Goal: Information Seeking & Learning: Find specific fact

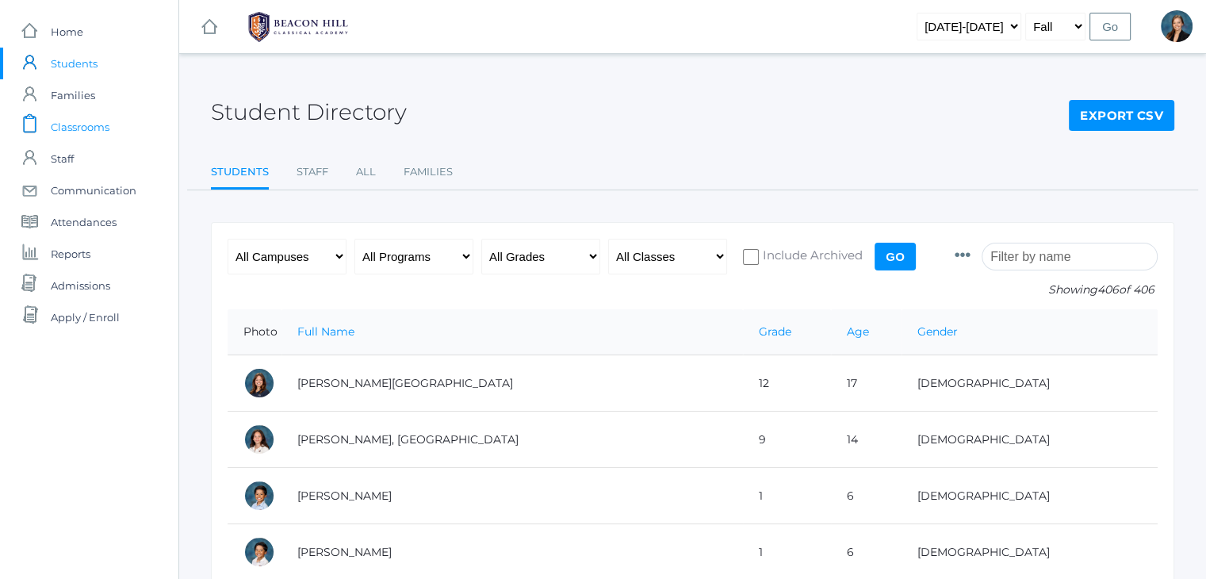
click at [60, 124] on span "Classrooms" at bounding box center [80, 127] width 59 height 32
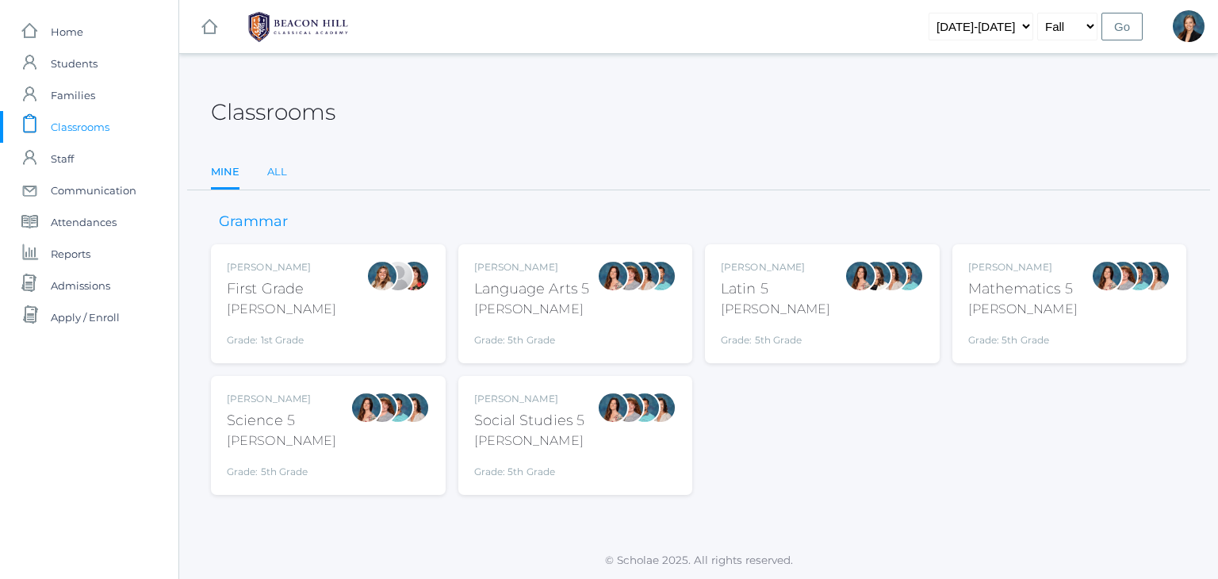
click at [275, 171] on link "All" at bounding box center [277, 172] width 20 height 32
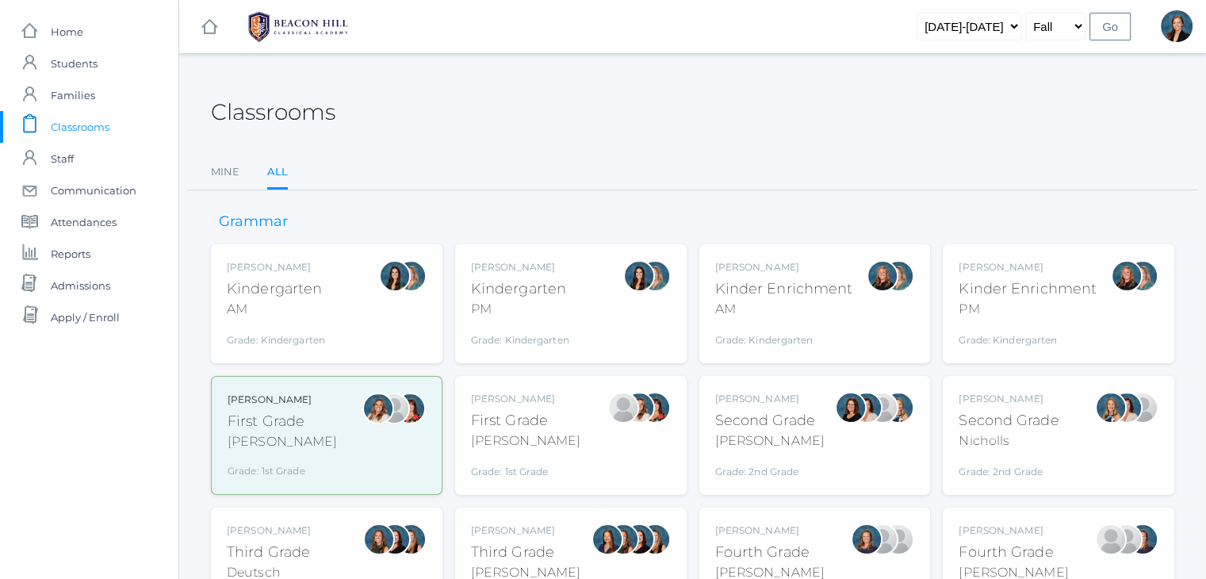
click at [1017, 309] on div "PM" at bounding box center [1027, 309] width 138 height 19
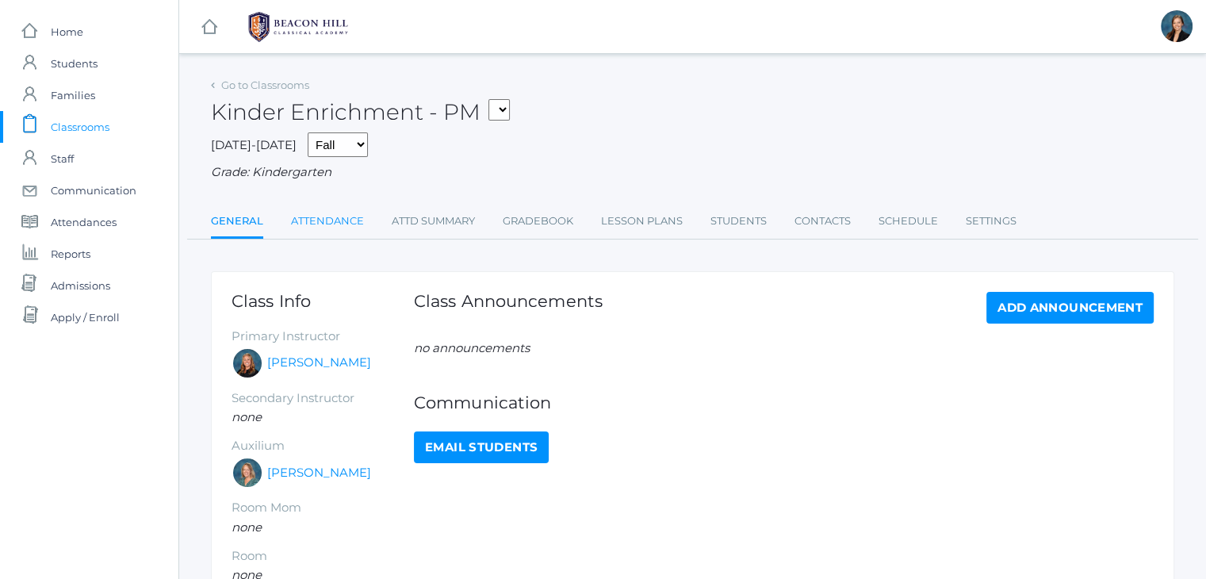
click at [331, 224] on link "Attendance" at bounding box center [327, 221] width 73 height 32
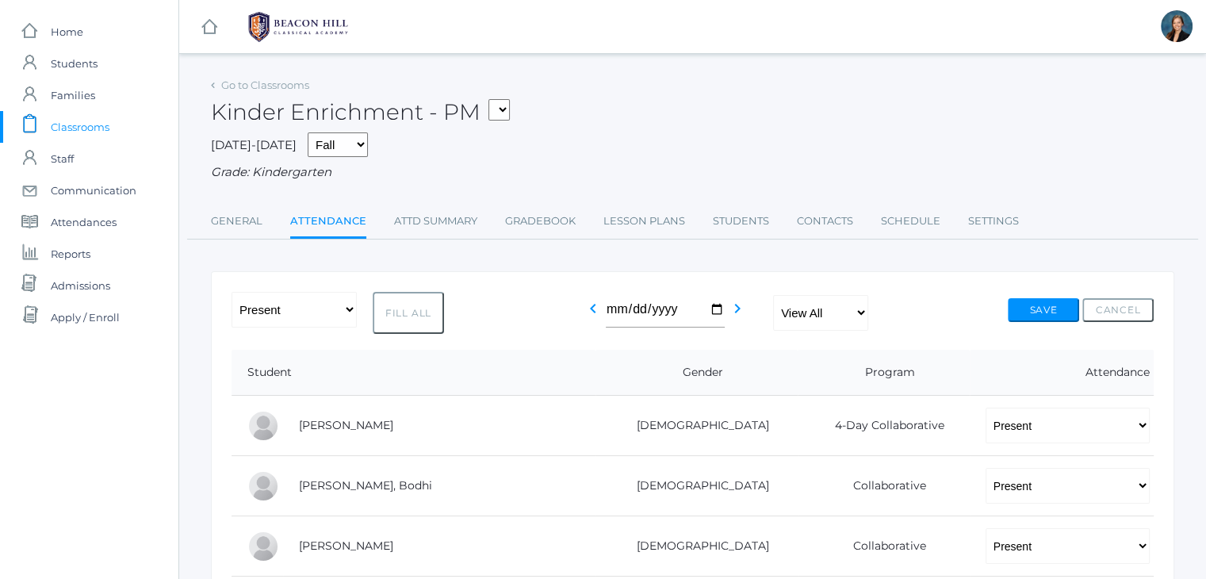
click at [708, 93] on div "Kinder Enrichment - PM 01LA - First Grade Barber 05LATIN - Latin 5 Salazar 05MA…" at bounding box center [692, 103] width 963 height 59
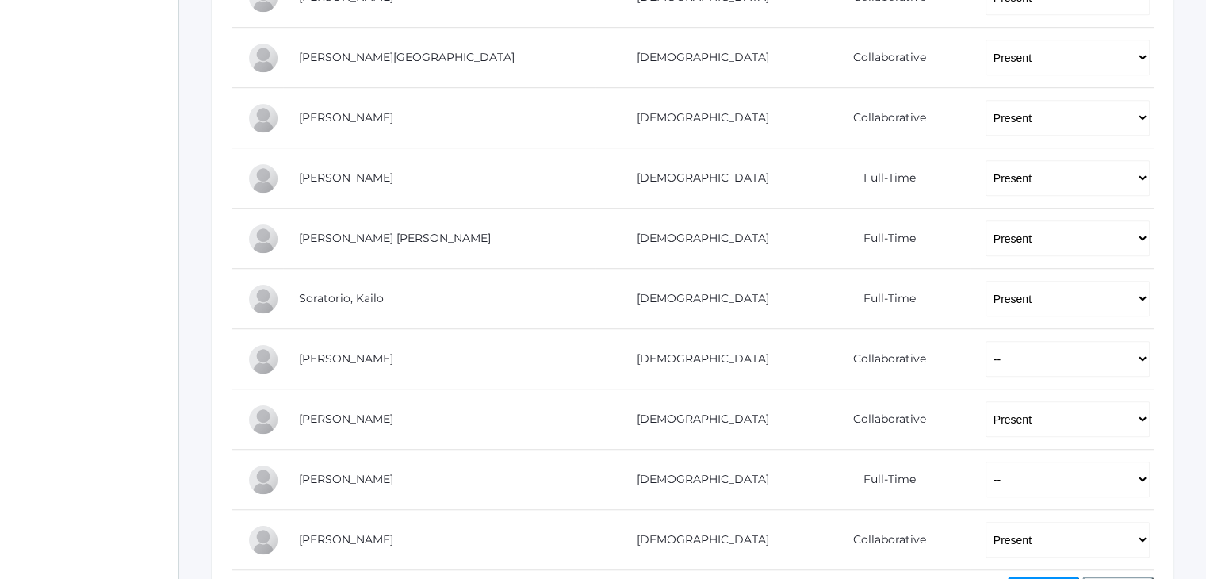
scroll to position [1202, 0]
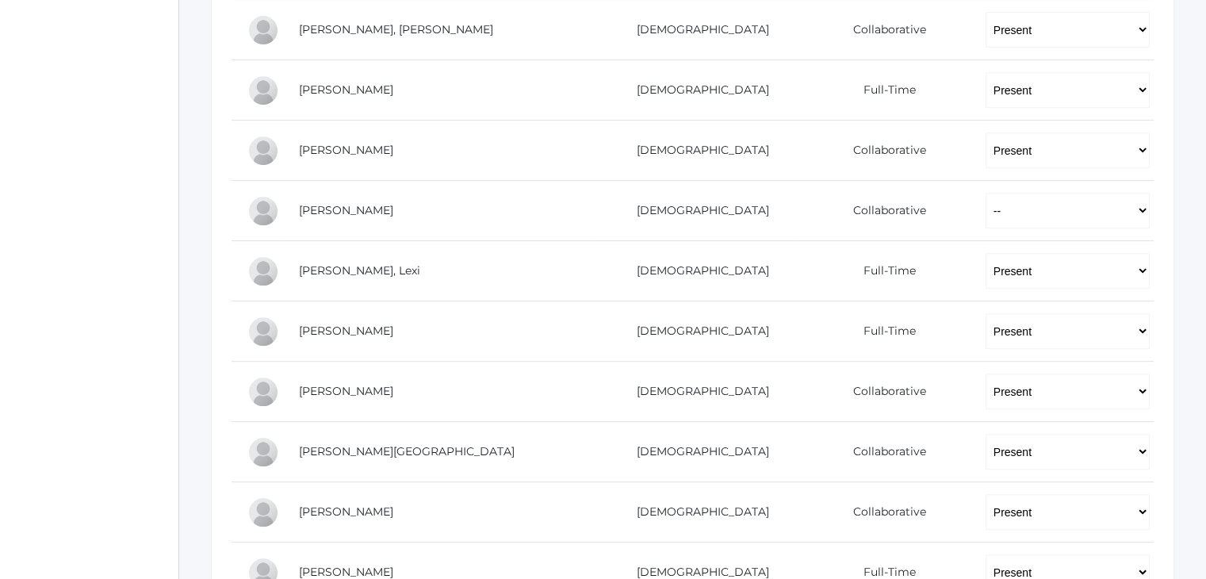
scroll to position [0, 0]
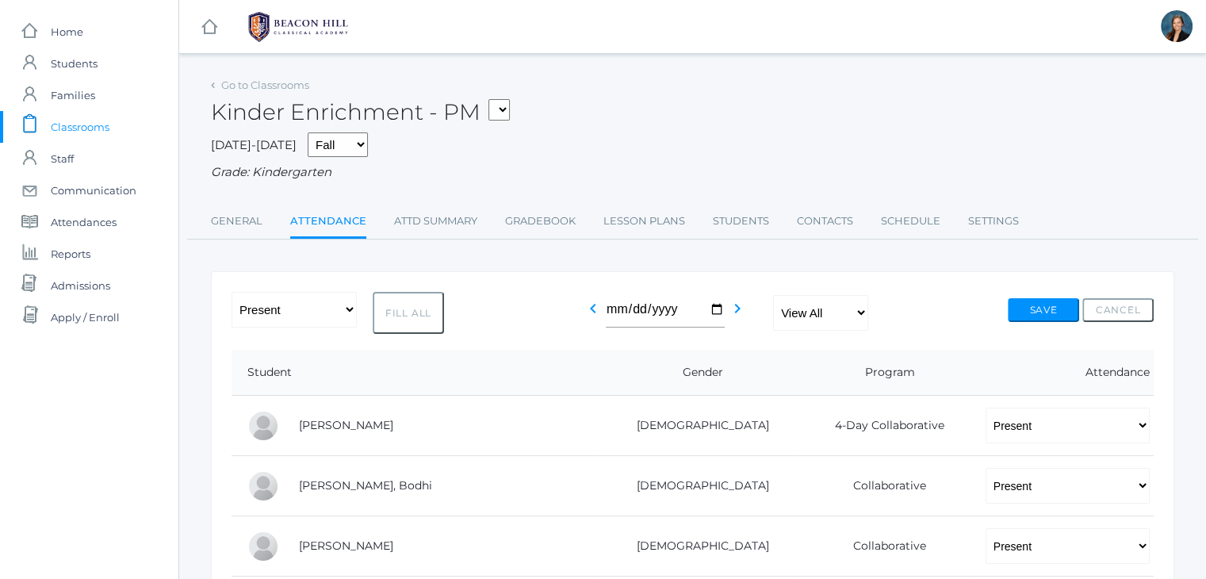
click at [92, 121] on span "Classrooms" at bounding box center [80, 127] width 59 height 32
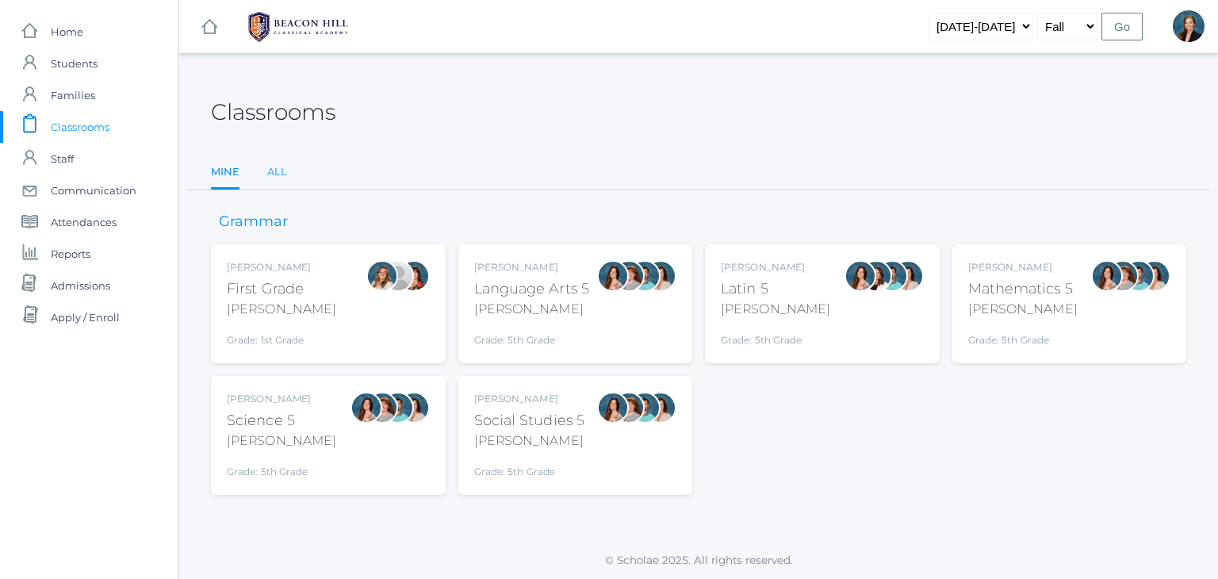
click at [285, 169] on link "All" at bounding box center [277, 172] width 20 height 32
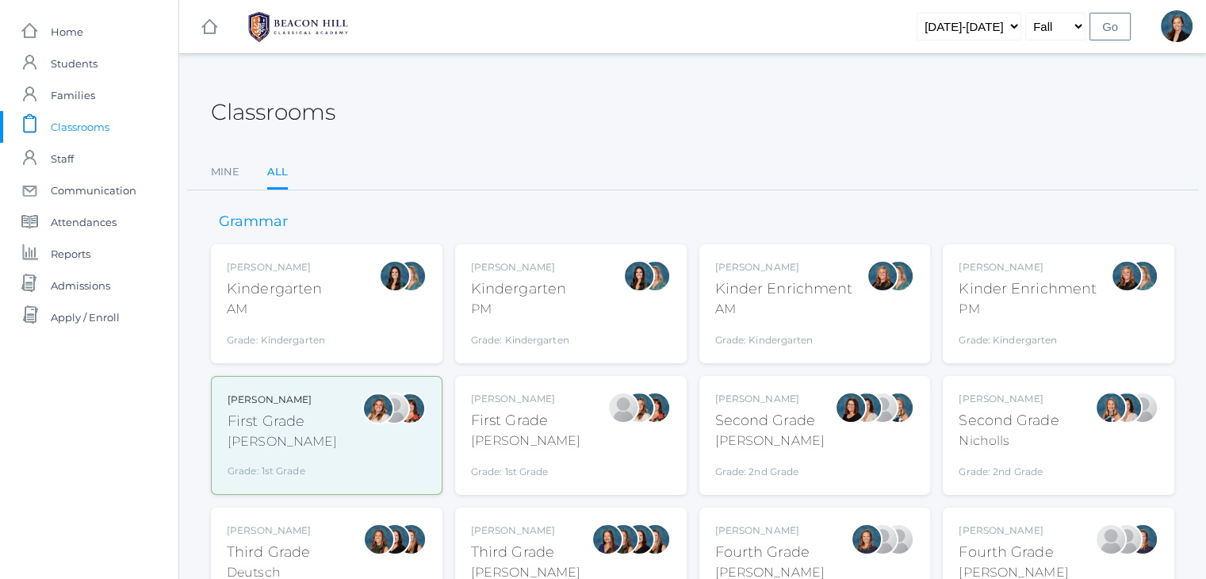
click at [336, 315] on div "Jordyn Dewey Kindergarten AM Grade: Kindergarten *KIND" at bounding box center [327, 303] width 200 height 87
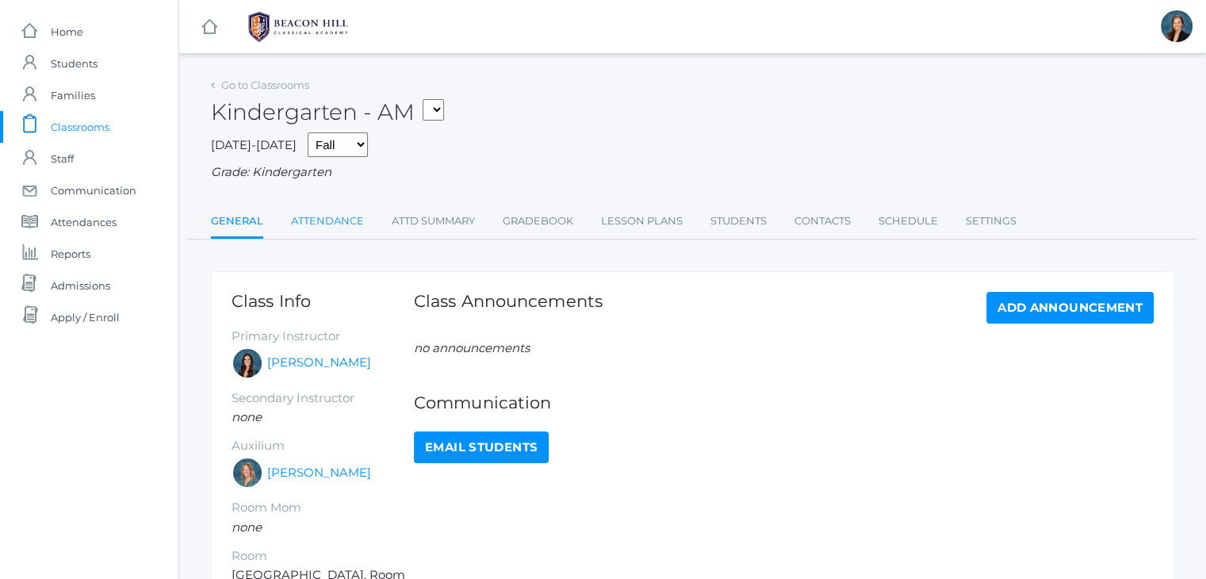
click at [325, 227] on link "Attendance" at bounding box center [327, 221] width 73 height 32
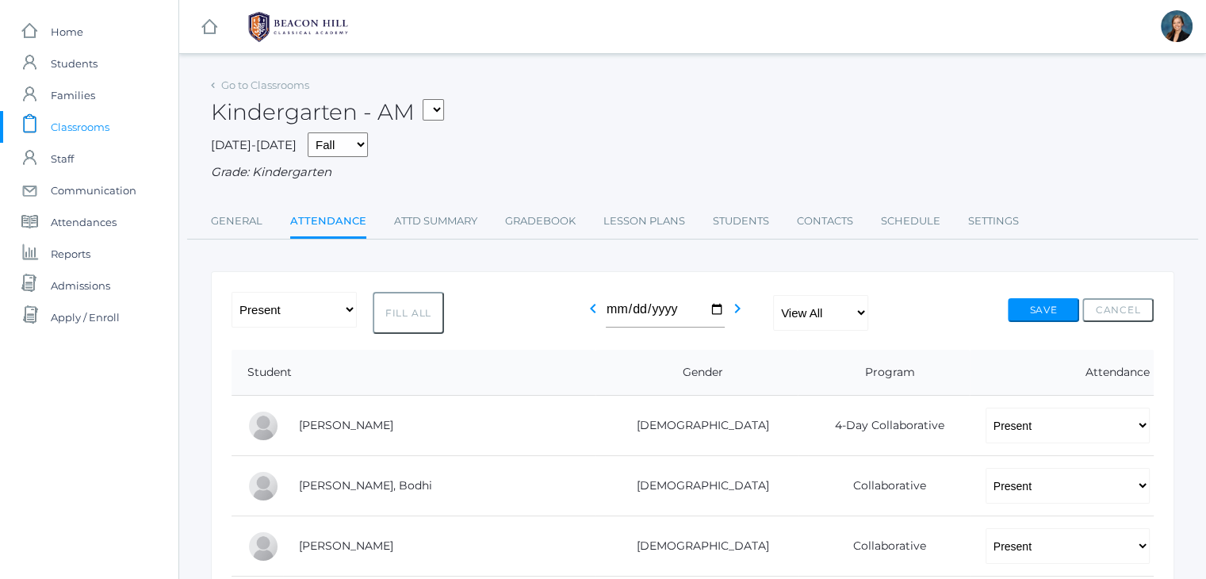
click at [80, 124] on span "Classrooms" at bounding box center [80, 127] width 59 height 32
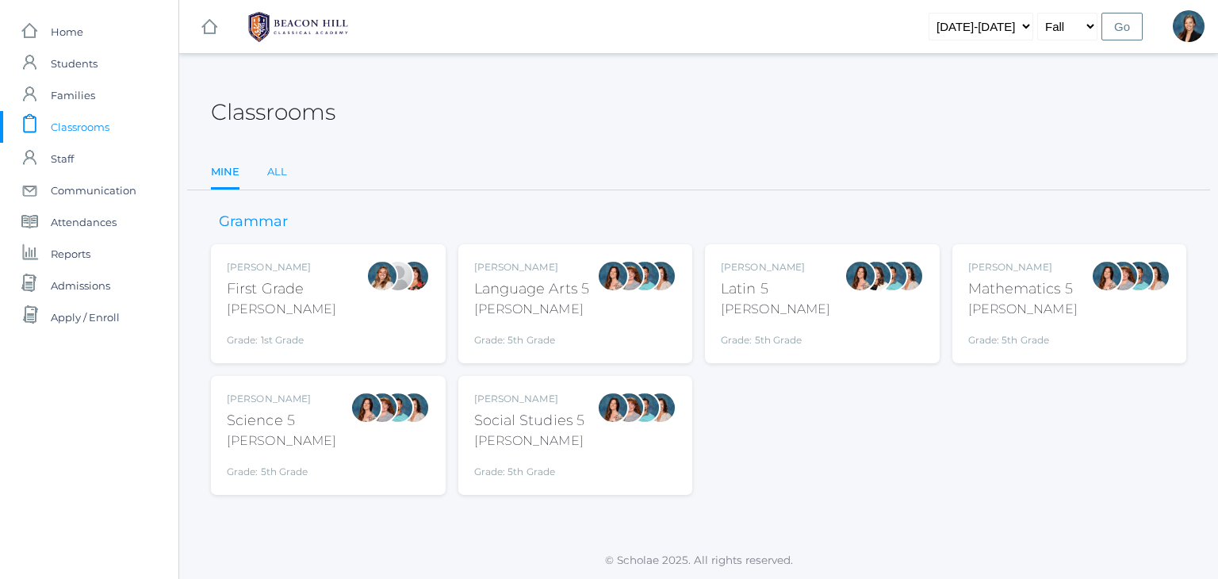
click at [277, 165] on link "All" at bounding box center [277, 172] width 20 height 32
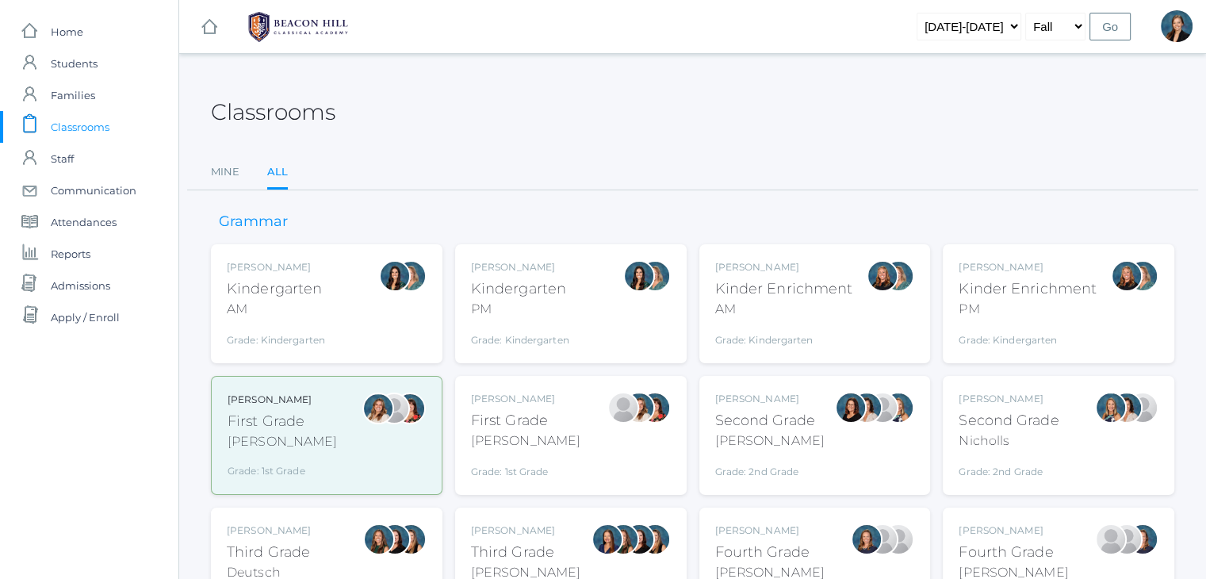
click at [285, 315] on div "AM" at bounding box center [276, 309] width 98 height 19
click at [499, 282] on div "Kindergarten" at bounding box center [520, 288] width 98 height 21
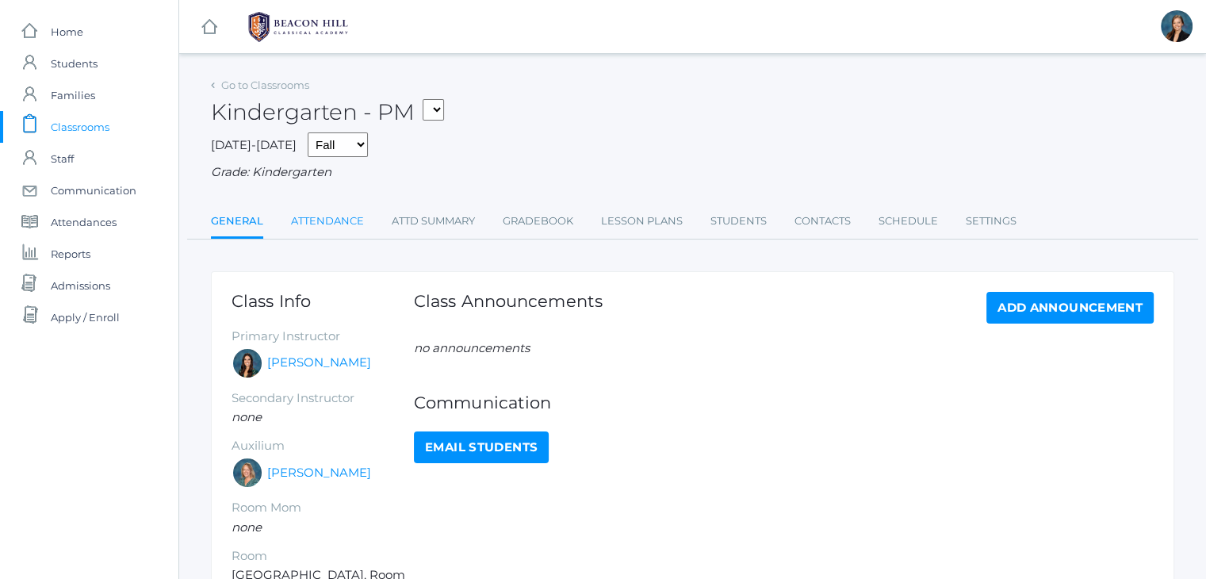
click at [310, 219] on link "Attendance" at bounding box center [327, 221] width 73 height 32
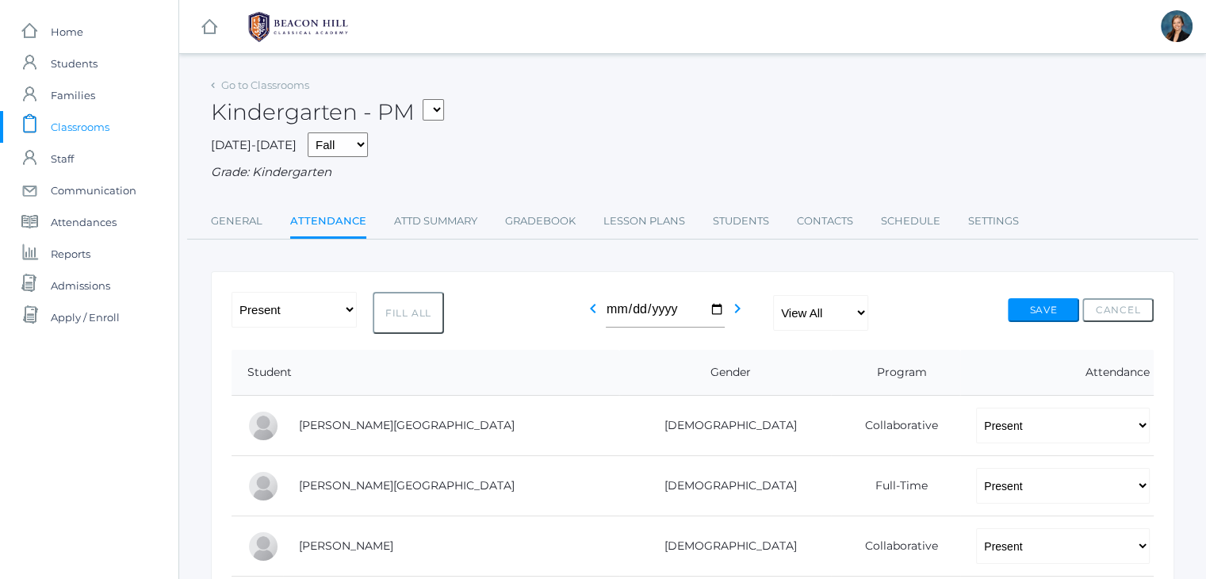
click at [507, 82] on div "Kindergarten - PM 01LA - First Grade Barber 05LATIN - Latin 5 Salazar 05MATH - …" at bounding box center [692, 103] width 963 height 59
click at [717, 144] on div "2025-2026 Fall Spring Grade: Kindergarten" at bounding box center [692, 156] width 963 height 49
click at [84, 55] on span "Students" at bounding box center [74, 64] width 47 height 32
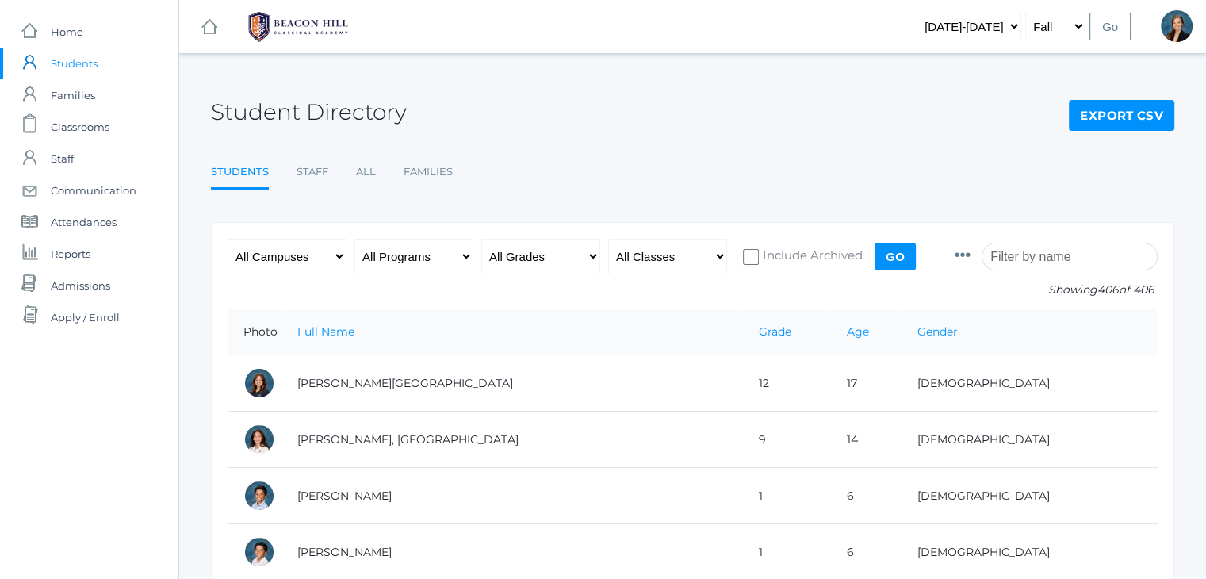
click at [1095, 250] on input "search" at bounding box center [1069, 257] width 176 height 28
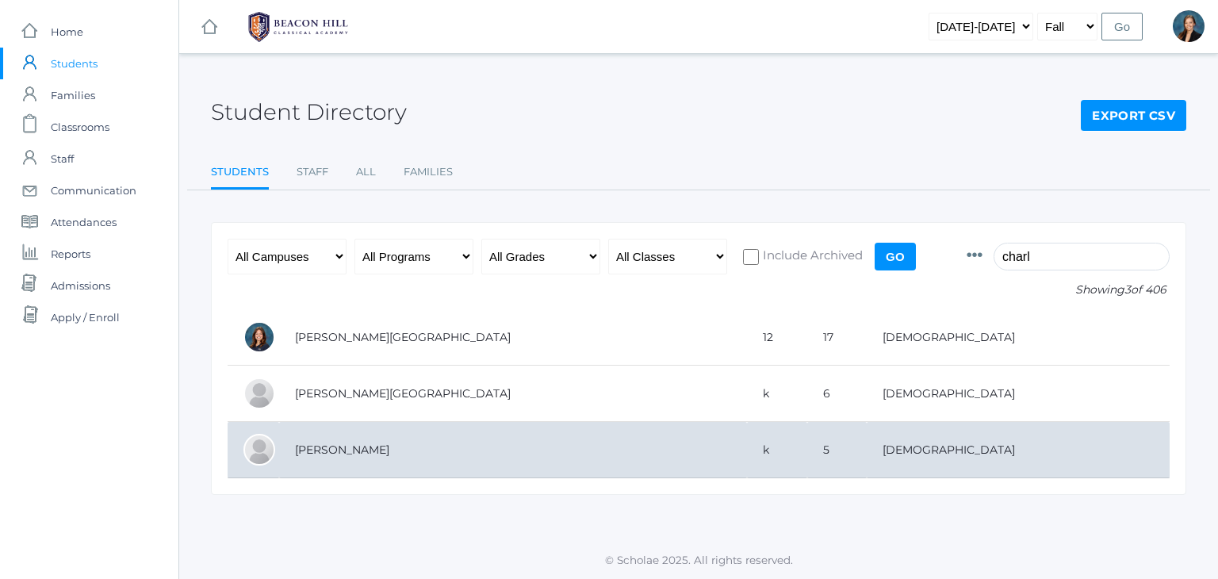
type input "charl"
click at [350, 453] on td "[PERSON_NAME]" at bounding box center [513, 450] width 468 height 56
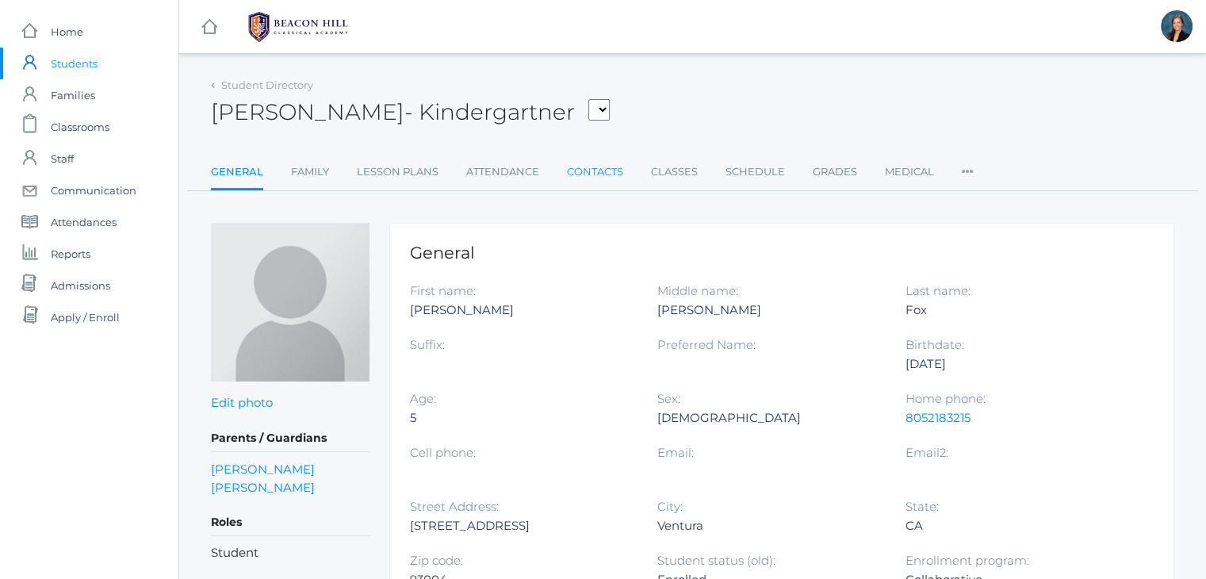
click at [612, 174] on link "Contacts" at bounding box center [595, 172] width 56 height 32
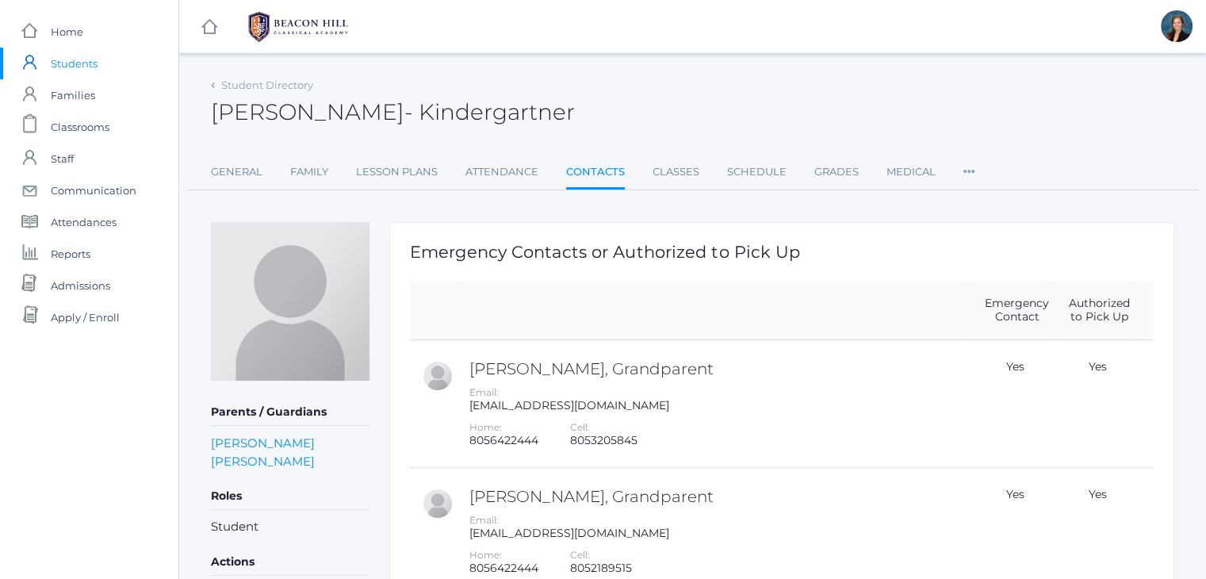
click at [632, 126] on div "[PERSON_NAME] - Kindergartner [PERSON_NAME]" at bounding box center [692, 103] width 963 height 59
click at [606, 108] on div "Charles Fox - Kindergartner Charles Fox Kindergartner" at bounding box center [692, 103] width 963 height 59
click at [706, 116] on div "Charles Fox - Kindergartner Charles Fox Kindergartner" at bounding box center [692, 103] width 963 height 59
click at [705, 115] on div "Charles Fox - Kindergartner Charles Fox Kindergartner" at bounding box center [692, 103] width 963 height 59
click at [701, 99] on div "Charles Fox - Kindergartner Charles Fox Kindergartner" at bounding box center [692, 103] width 963 height 59
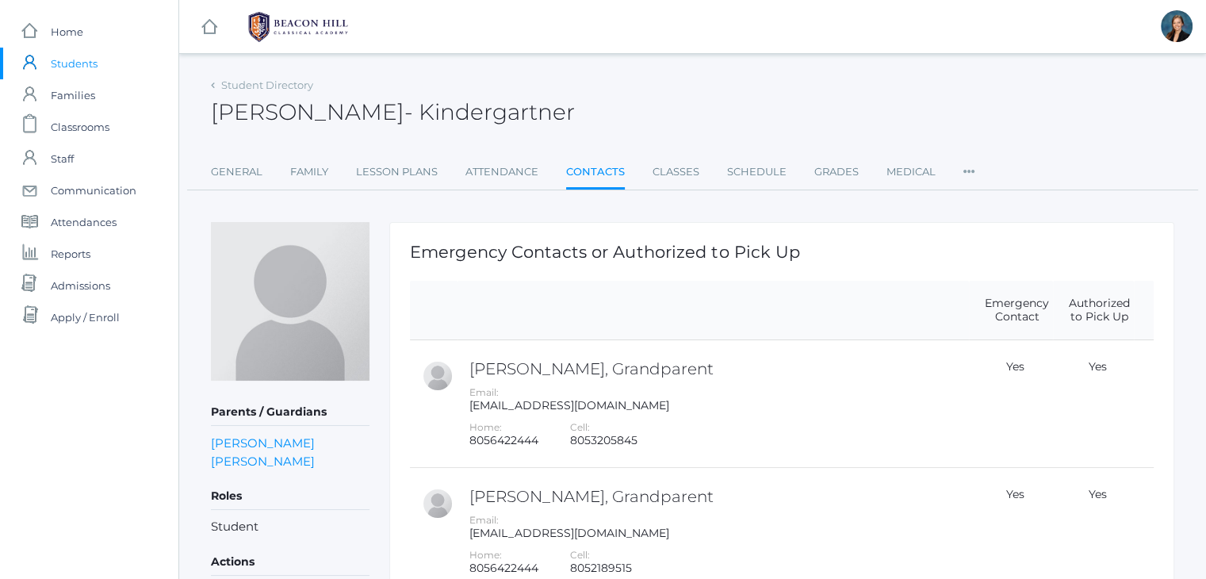
click at [707, 68] on div "icons/ui/navigation/hamburger Created with Sketch. icons/ui/navigation/home Cre…" at bounding box center [691, 488] width 1027 height 977
click at [85, 64] on span "Students" at bounding box center [74, 64] width 47 height 32
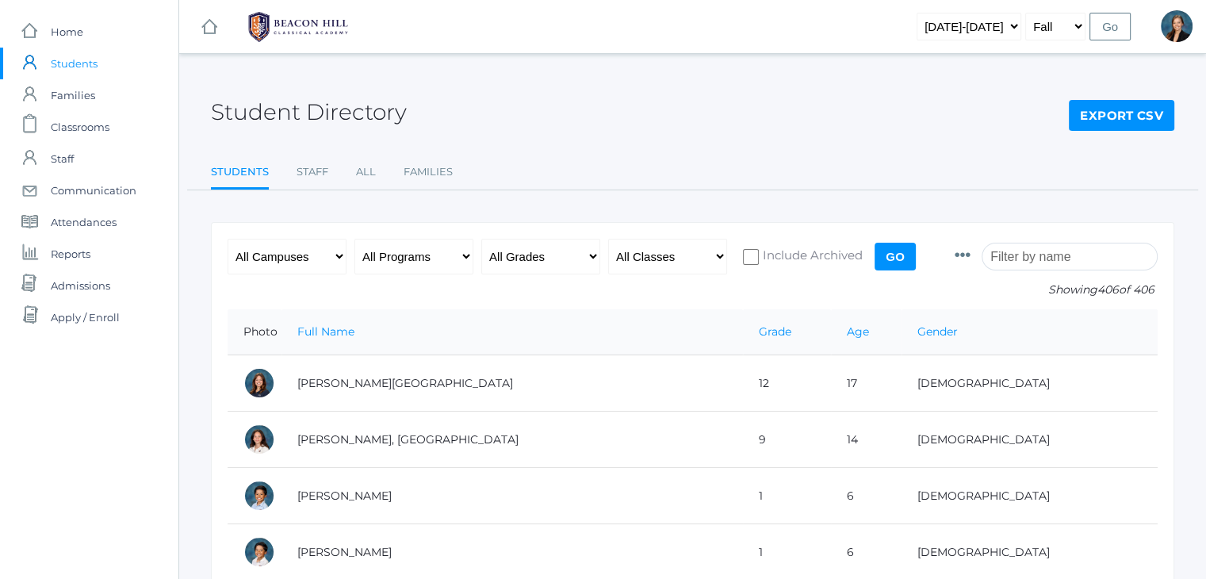
click at [1042, 264] on input "search" at bounding box center [1069, 257] width 176 height 28
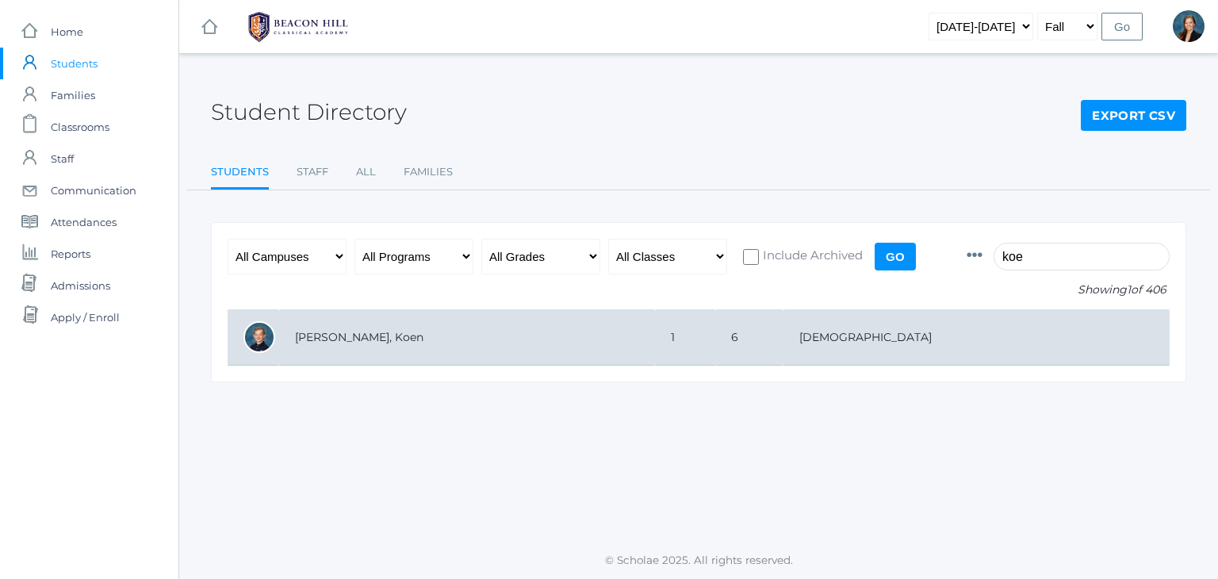
type input "koe"
click at [655, 334] on td "[PERSON_NAME], Koen" at bounding box center [467, 337] width 376 height 56
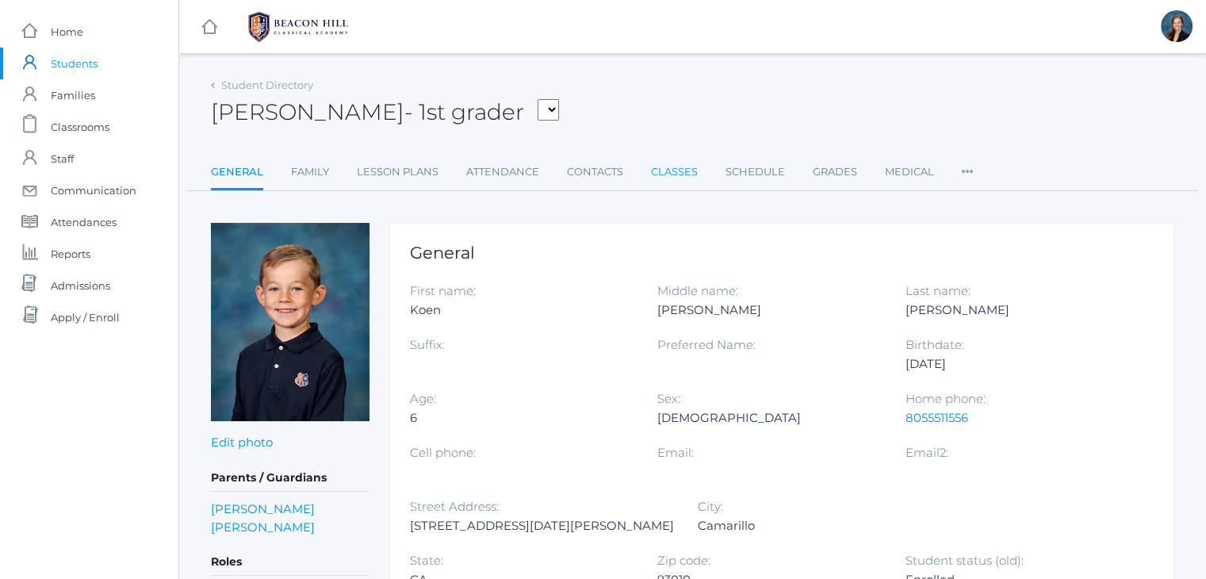
click at [669, 175] on link "Classes" at bounding box center [674, 172] width 47 height 32
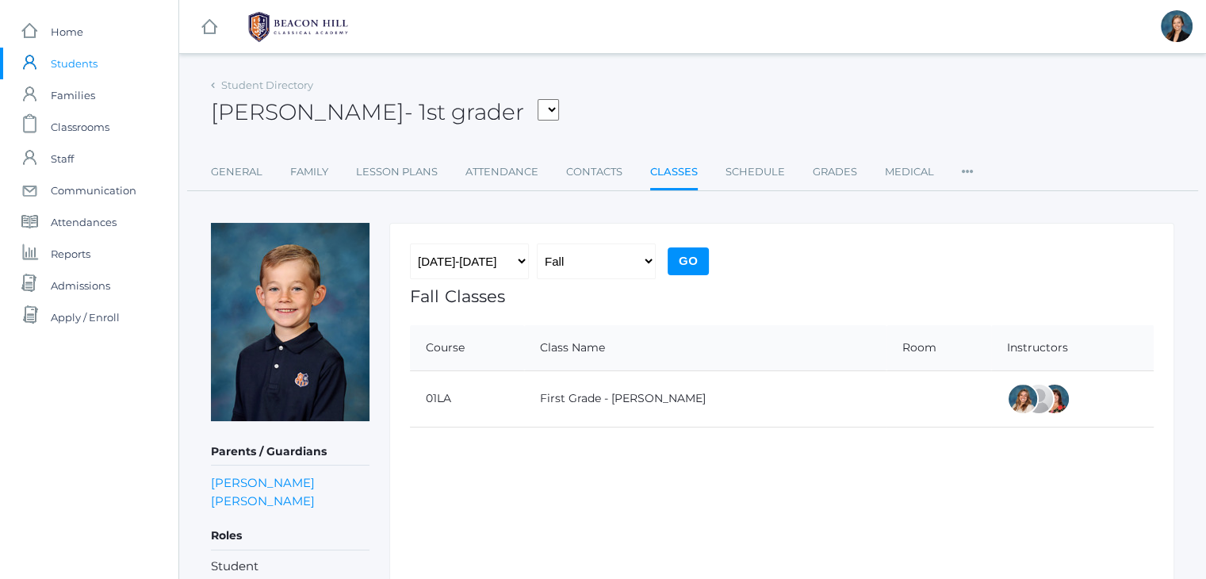
click at [76, 59] on span "Students" at bounding box center [74, 64] width 47 height 32
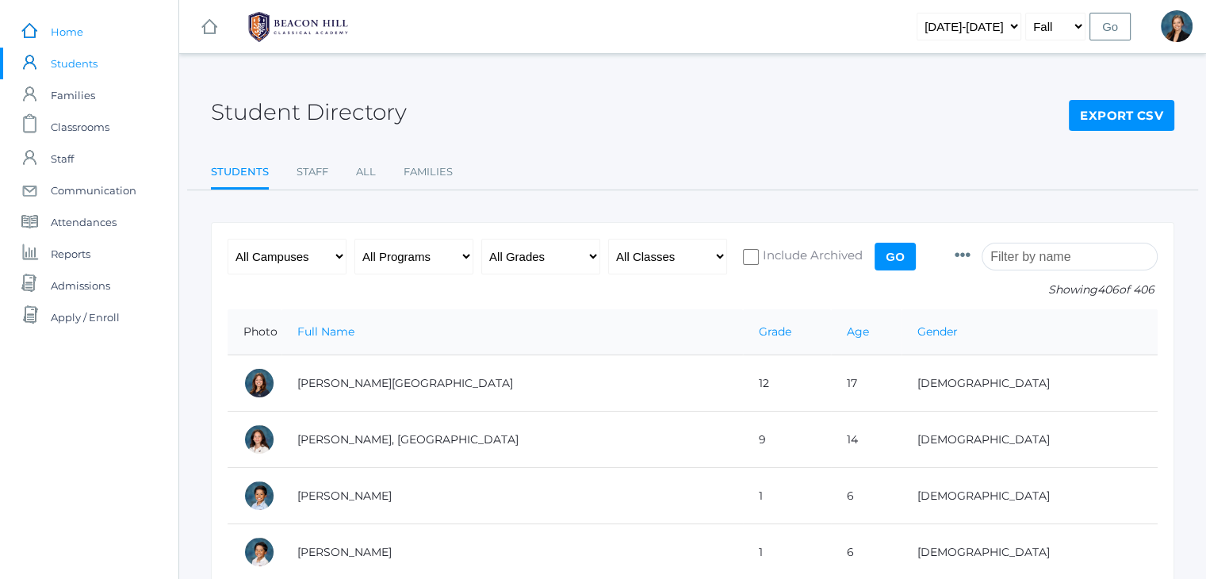
click at [66, 29] on span "Home" at bounding box center [67, 32] width 32 height 32
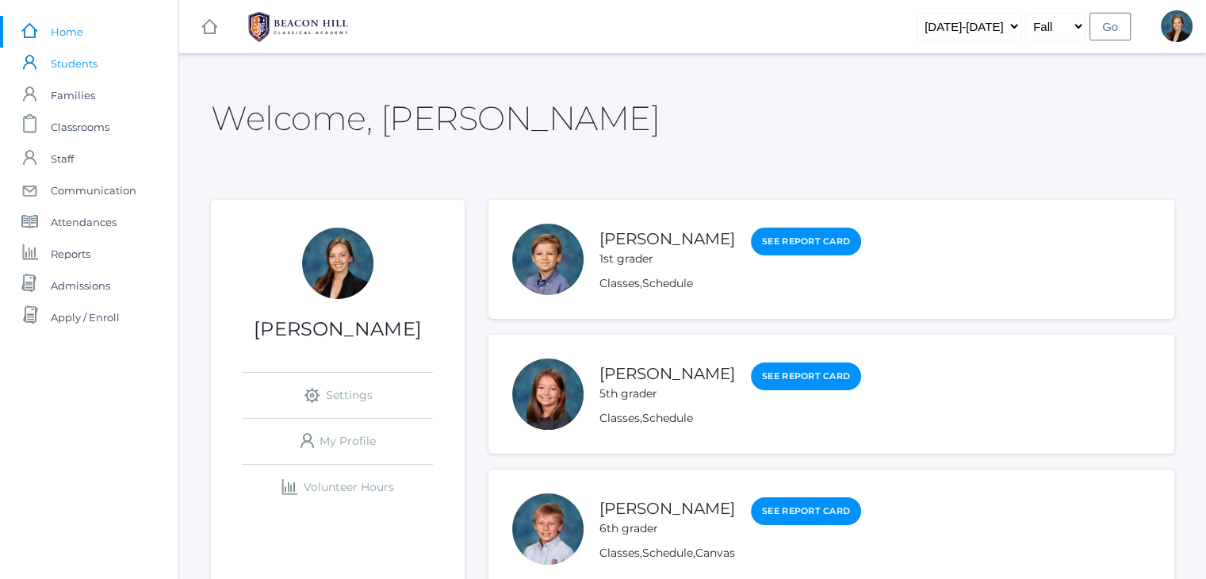
click at [78, 63] on span "Students" at bounding box center [74, 64] width 47 height 32
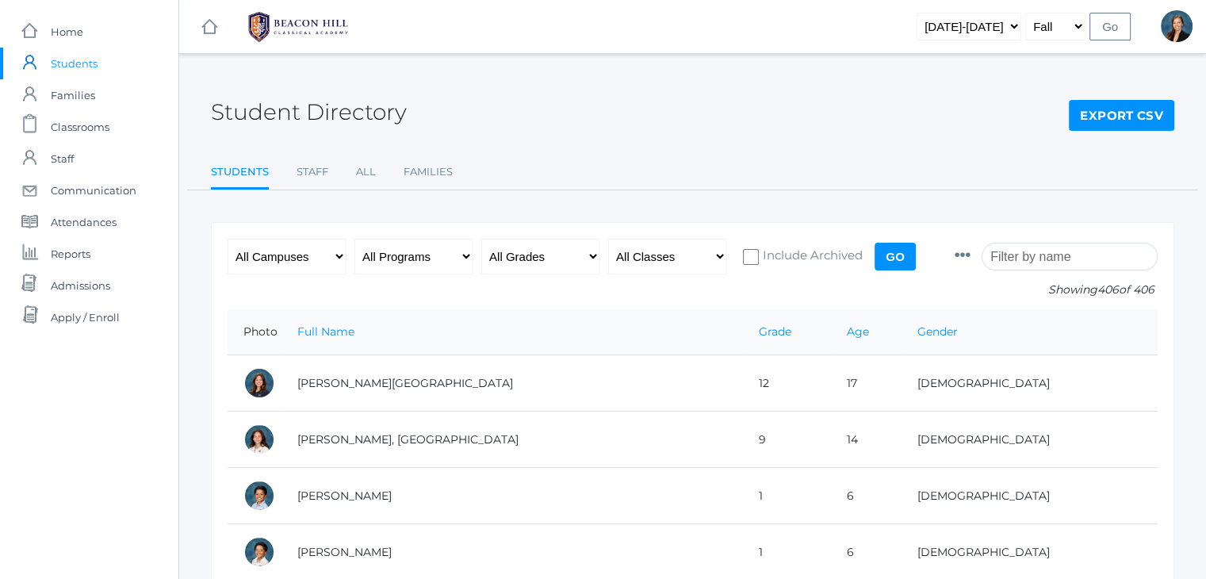
click at [1045, 254] on input "search" at bounding box center [1069, 257] width 176 height 28
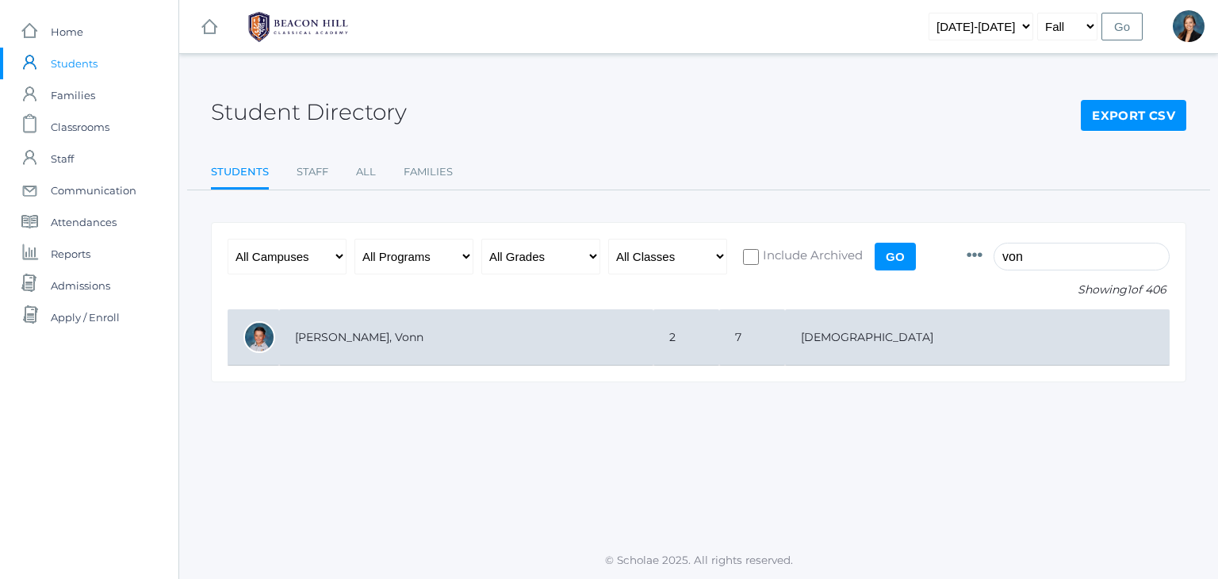
type input "von"
click at [696, 346] on td "2" at bounding box center [686, 337] width 66 height 56
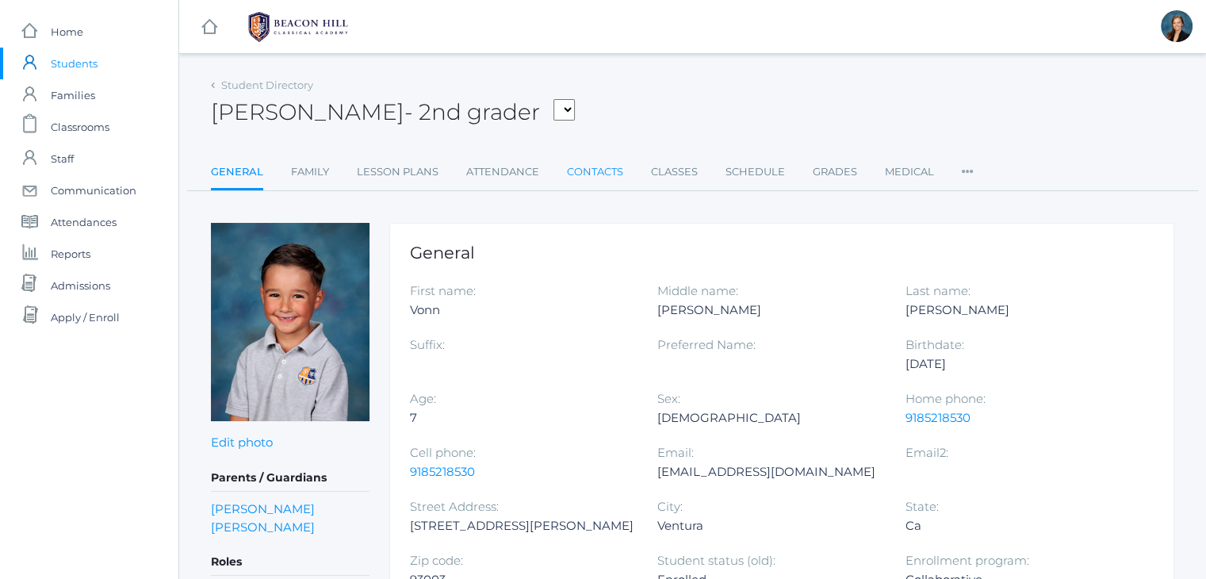
click at [606, 172] on link "Contacts" at bounding box center [595, 172] width 56 height 32
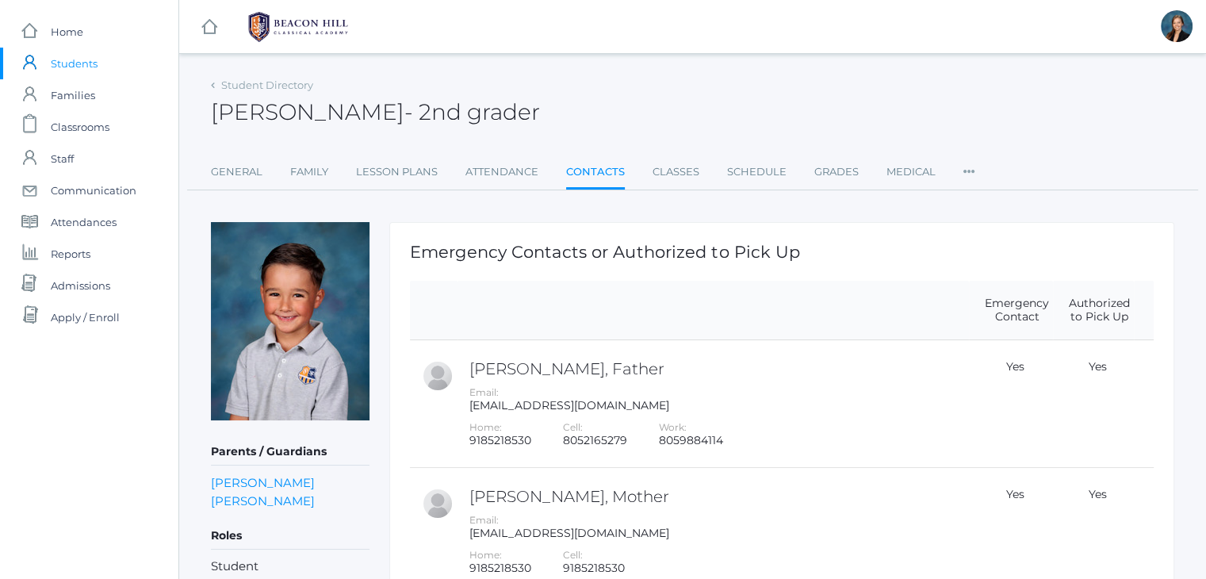
click at [602, 93] on div "[PERSON_NAME] - 2nd grader Vonn Mansi 2nd grader" at bounding box center [692, 103] width 963 height 59
click at [79, 61] on span "Students" at bounding box center [74, 64] width 47 height 32
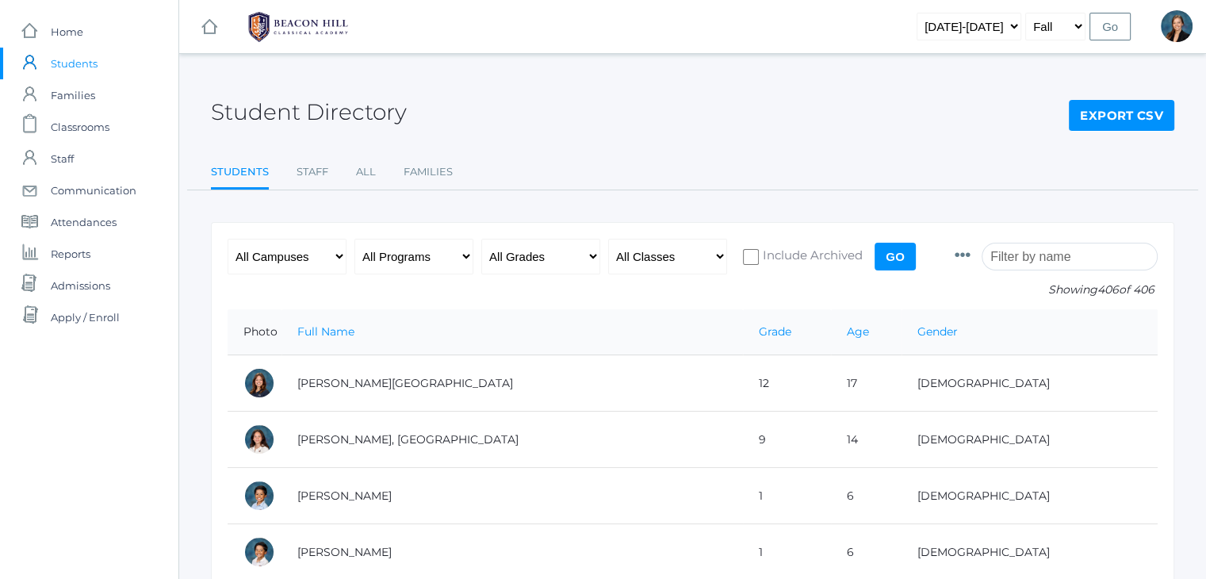
click at [1026, 264] on input "search" at bounding box center [1069, 257] width 176 height 28
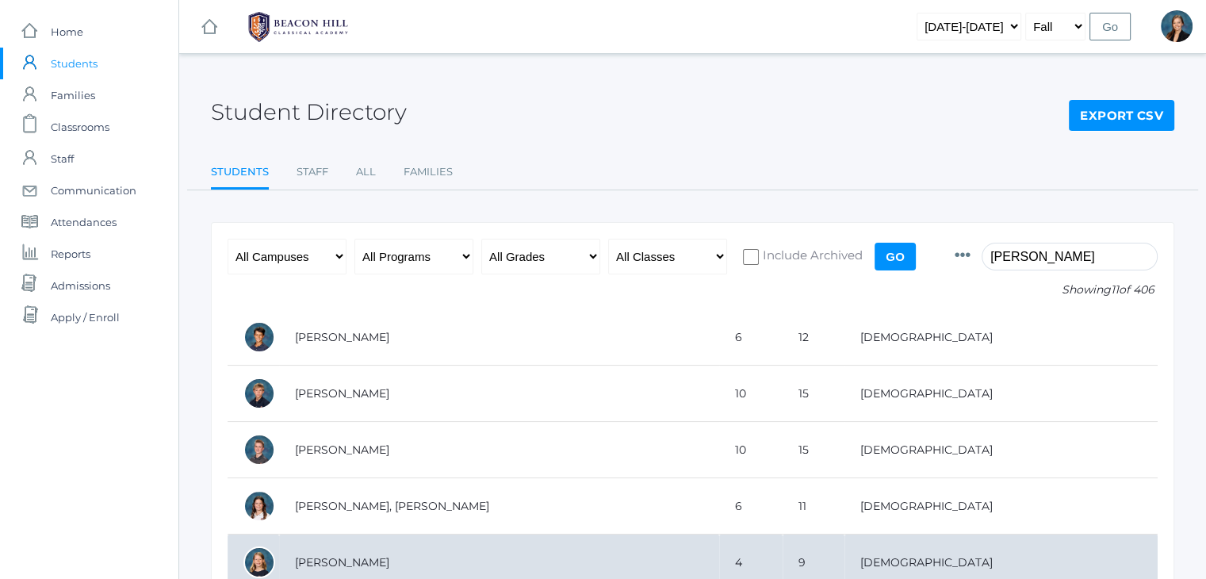
type input "[PERSON_NAME]"
